Goal: Information Seeking & Learning: Learn about a topic

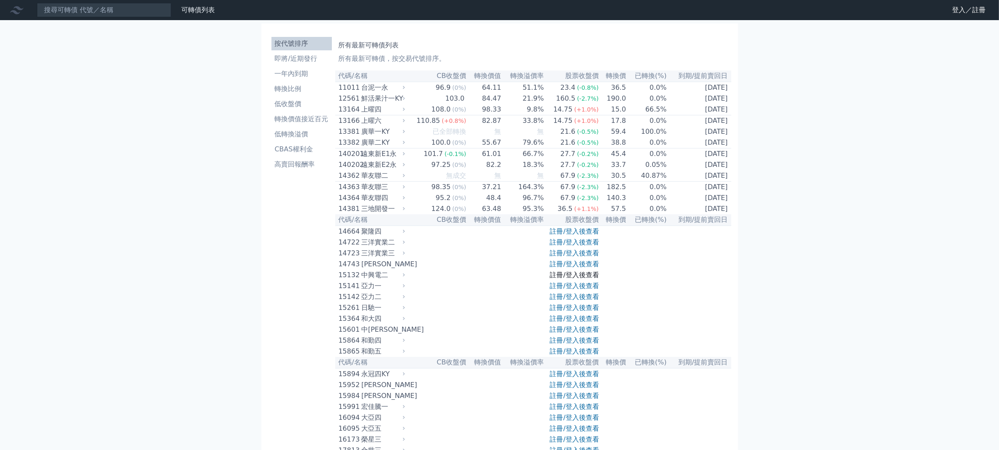
click at [599, 279] on link "註冊/登入後查看" at bounding box center [574, 275] width 49 height 8
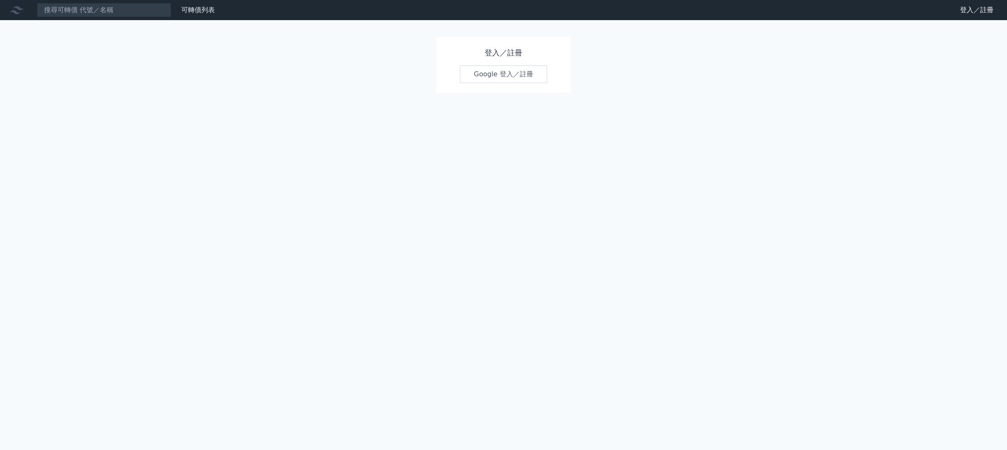
click at [528, 83] on link "Google 登入／註冊" at bounding box center [503, 74] width 87 height 18
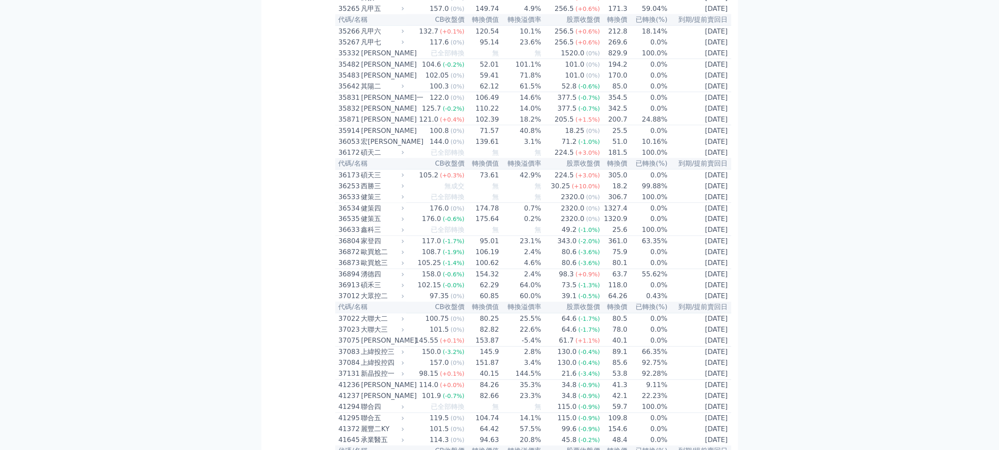
scroll to position [1836, 0]
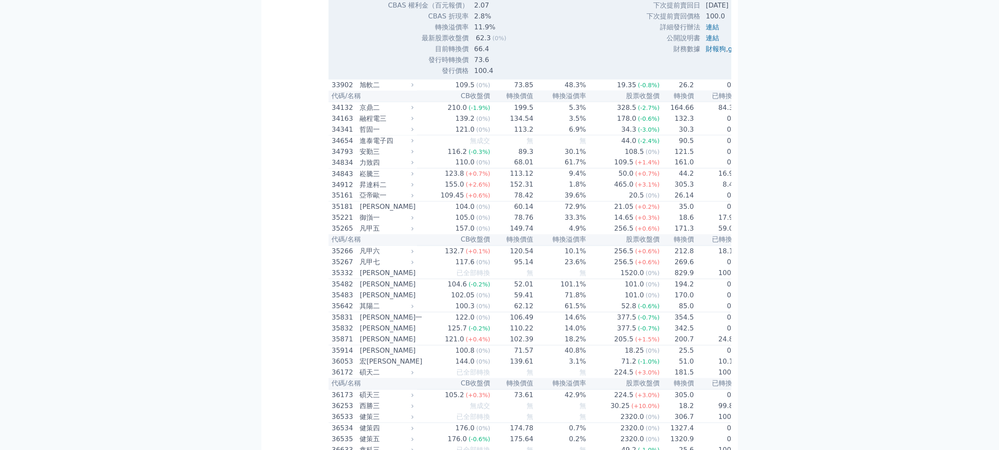
scroll to position [2098, 0]
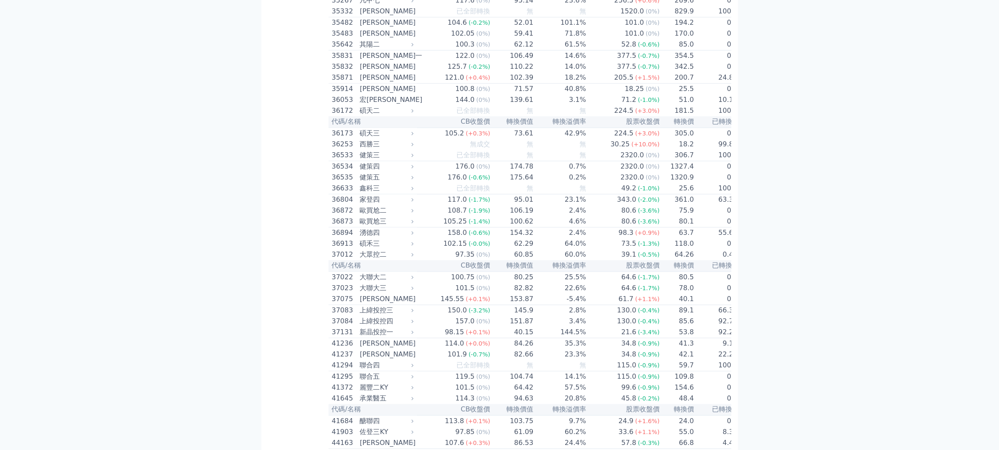
drag, startPoint x: 376, startPoint y: 226, endPoint x: 707, endPoint y: 389, distance: 369.0
drag, startPoint x: 682, startPoint y: 387, endPoint x: 336, endPoint y: 242, distance: 374.9
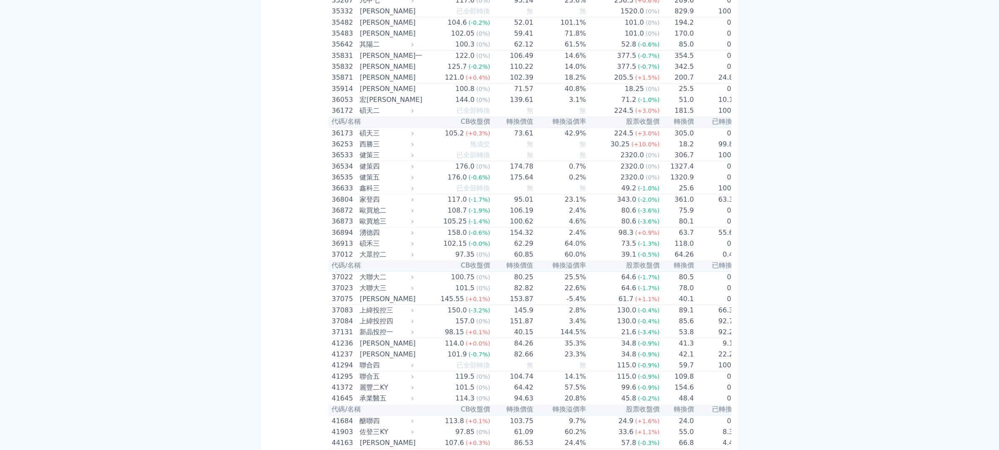
drag, startPoint x: 336, startPoint y: 242, endPoint x: 609, endPoint y: 399, distance: 314.1
drag, startPoint x: 597, startPoint y: 394, endPoint x: 371, endPoint y: 237, distance: 275.4
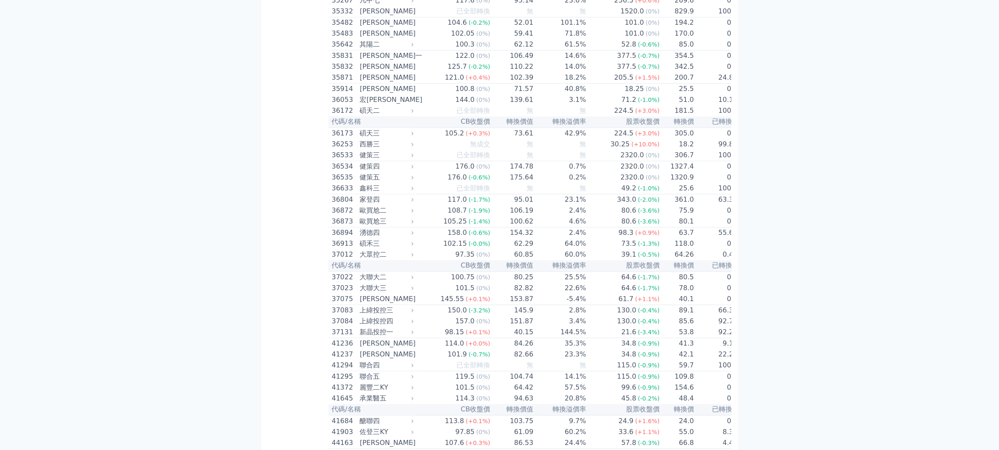
drag, startPoint x: 376, startPoint y: 232, endPoint x: 760, endPoint y: 397, distance: 417.4
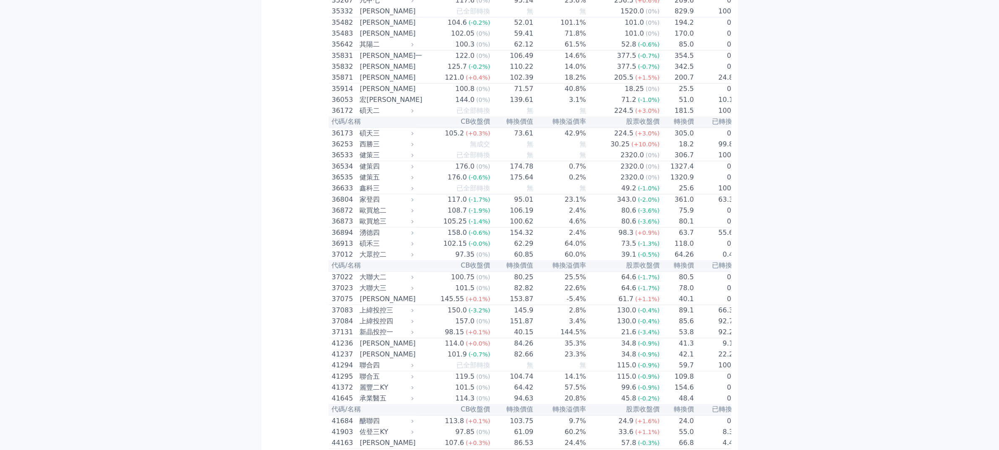
drag, startPoint x: 755, startPoint y: 388, endPoint x: 357, endPoint y: 232, distance: 427.4
drag, startPoint x: 357, startPoint y: 232, endPoint x: 713, endPoint y: 391, distance: 389.6
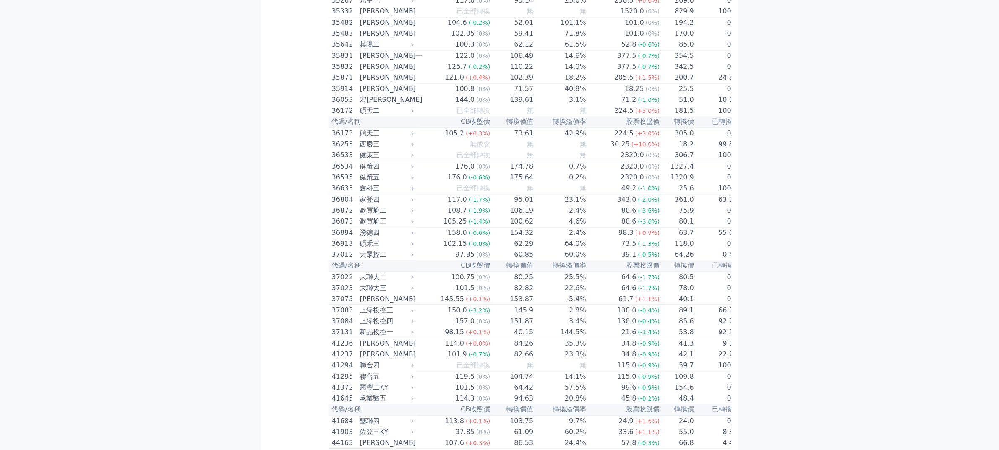
drag, startPoint x: 713, startPoint y: 391, endPoint x: 308, endPoint y: 240, distance: 432.2
drag, startPoint x: 410, startPoint y: 269, endPoint x: 750, endPoint y: 380, distance: 356.7
